Goal: Task Accomplishment & Management: Manage account settings

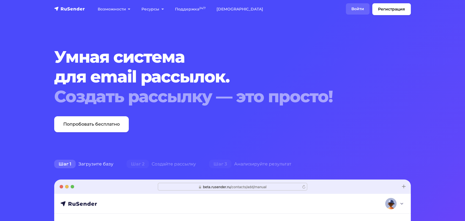
click at [356, 8] on link "Войти" at bounding box center [357, 8] width 24 height 11
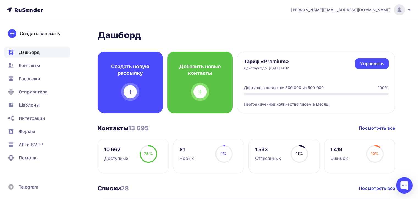
click at [363, 10] on span "a.shevtsov+rusender@ucoz-team.net" at bounding box center [340, 9] width 99 height 5
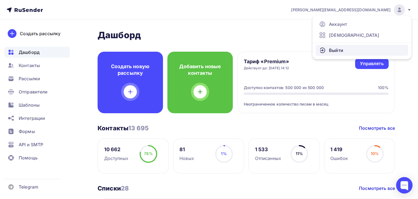
click at [336, 51] on span "Выйти" at bounding box center [336, 50] width 14 height 7
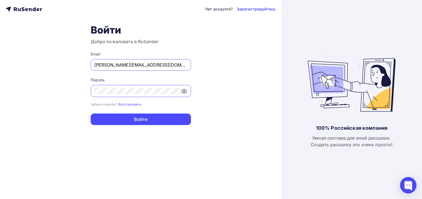
click at [95, 54] on div "Email" at bounding box center [141, 53] width 100 height 5
click at [112, 66] on input "a.shevtsov+rusender@ucoz-team.net" at bounding box center [140, 65] width 93 height 7
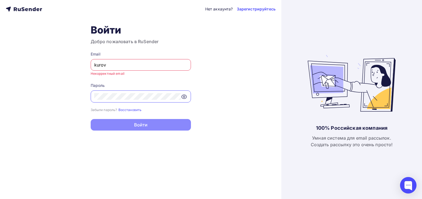
type input "kurovsky@ucoz-team.net"
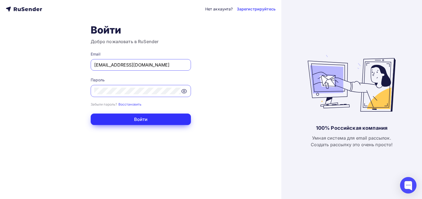
click at [133, 123] on button "Войти" at bounding box center [141, 120] width 100 height 12
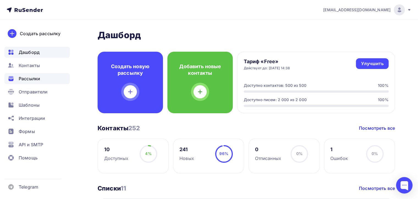
click at [28, 78] on span "Рассылки" at bounding box center [29, 78] width 21 height 7
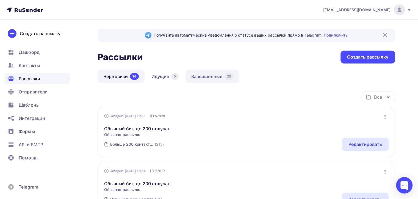
click at [219, 77] on link "Завершенные 20" at bounding box center [213, 76] width 54 height 13
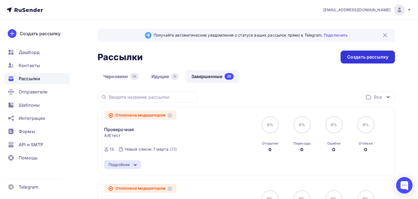
click at [367, 57] on div "Создать рассылку" at bounding box center [367, 57] width 41 height 6
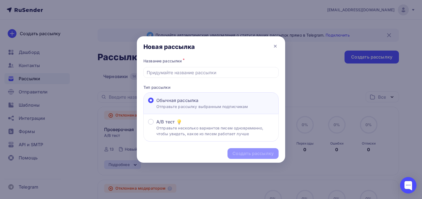
click at [188, 78] on div "Название рассылки * Тип рассылки Обычная рассылка Отправьте рассылку выбранным …" at bounding box center [211, 99] width 148 height 84
click at [185, 73] on input "text" at bounding box center [211, 72] width 129 height 7
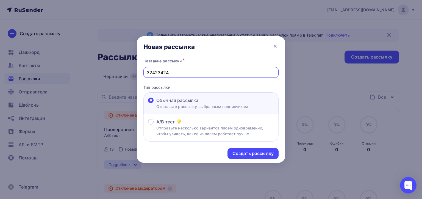
type input "32423424"
click at [247, 140] on div "A/B тест Отправьте несколько вариантов писем одновременно, чтобы увидеть, какое…" at bounding box center [210, 127] width 135 height 27
drag, startPoint x: 344, startPoint y: 137, endPoint x: 190, endPoint y: 98, distance: 159.5
click at [339, 135] on div at bounding box center [211, 99] width 422 height 199
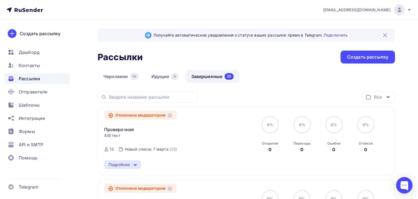
click at [128, 79] on link "Черновики 14" at bounding box center [121, 76] width 47 height 13
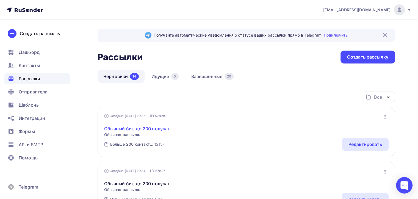
click at [161, 128] on link "Обычный биг, до 200 получат" at bounding box center [137, 128] width 66 height 7
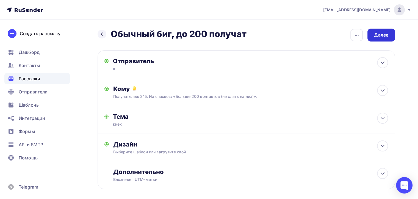
click at [393, 32] on div "Далее" at bounding box center [380, 35] width 27 height 13
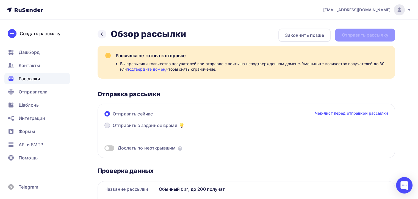
click at [145, 129] on label "Отправить в заданное время" at bounding box center [144, 126] width 81 height 8
click at [113, 129] on input "Отправить в заданное время" at bounding box center [113, 129] width 0 height 0
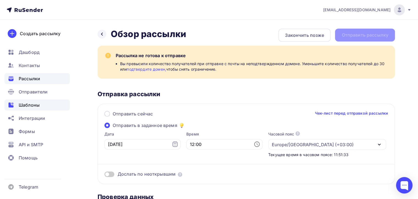
click at [101, 37] on div at bounding box center [102, 34] width 9 height 9
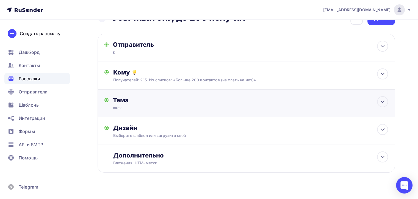
scroll to position [25, 0]
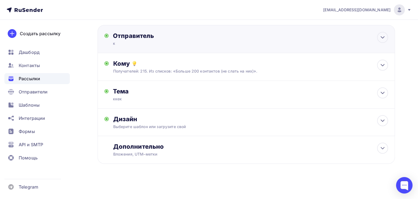
click at [158, 41] on div "к" at bounding box center [166, 43] width 107 height 5
type input "к"
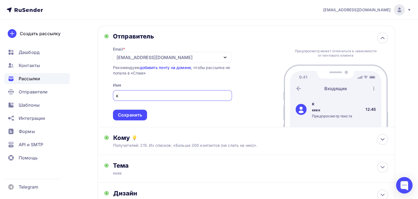
scroll to position [0, 0]
click at [148, 69] on link "добавить почту на домене" at bounding box center [165, 67] width 51 height 5
click at [178, 55] on div "kurovsky@ucoz-team.net" at bounding box center [172, 57] width 119 height 11
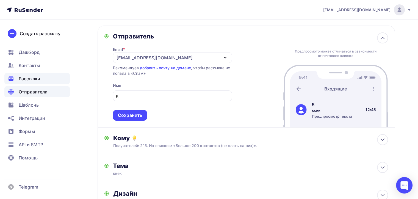
click at [37, 93] on span "Отправители" at bounding box center [33, 92] width 29 height 7
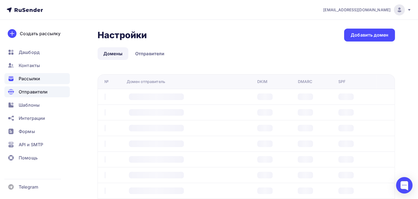
click at [47, 84] on div "Рассылки" at bounding box center [36, 78] width 65 height 11
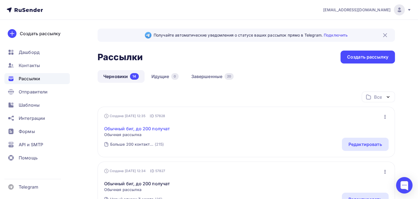
click at [132, 125] on link "Обычный биг, до 200 получат" at bounding box center [137, 128] width 66 height 7
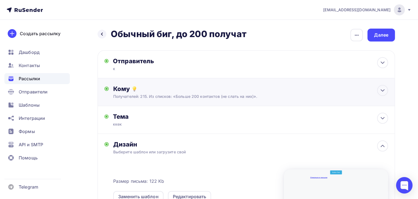
click at [137, 103] on div "Кому Получателей: 215. Из списков: «Больше 200 контактов (не слать на них)». Сп…" at bounding box center [246, 92] width 297 height 28
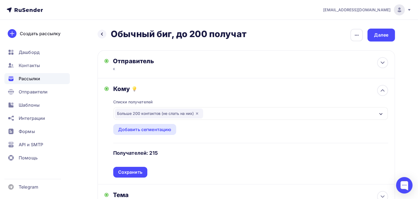
click at [138, 116] on div "Больше 200 контактов (не слать на них)" at bounding box center [159, 114] width 88 height 10
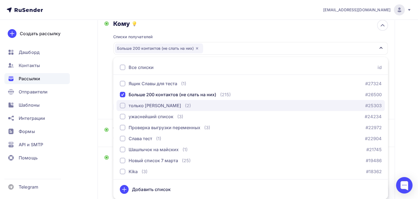
click at [125, 106] on div "button" at bounding box center [122, 105] width 5 height 5
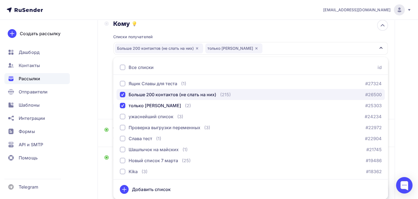
click at [121, 93] on div "button" at bounding box center [122, 94] width 5 height 5
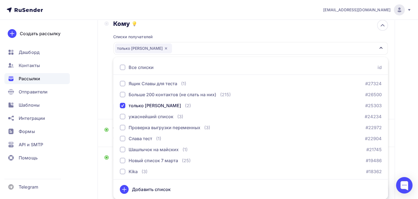
click at [108, 104] on div "Кому Списки получателей только я Все списки id Ящик Славы для теста (1) #27324 …" at bounding box center [246, 66] width 284 height 93
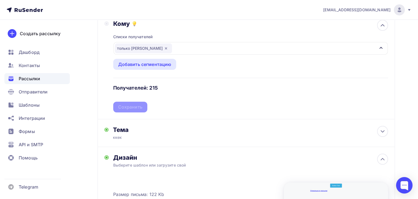
click at [122, 105] on div "Сохранить" at bounding box center [130, 107] width 24 height 6
